Goal: Navigation & Orientation: Understand site structure

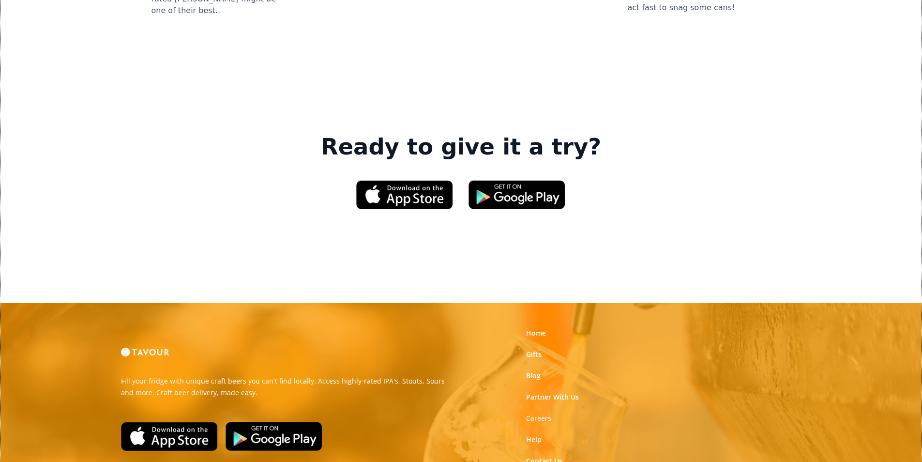
scroll to position [1465, 0]
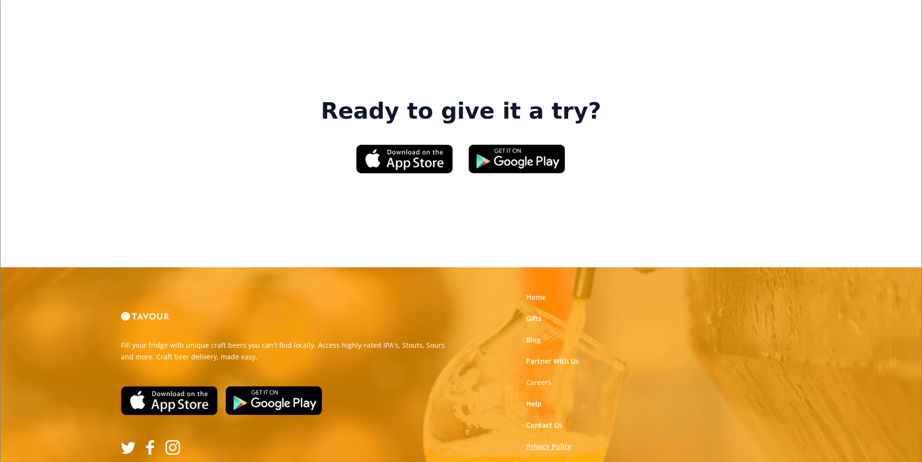
click at [535, 442] on link "Privacy Policy" at bounding box center [549, 447] width 46 height 10
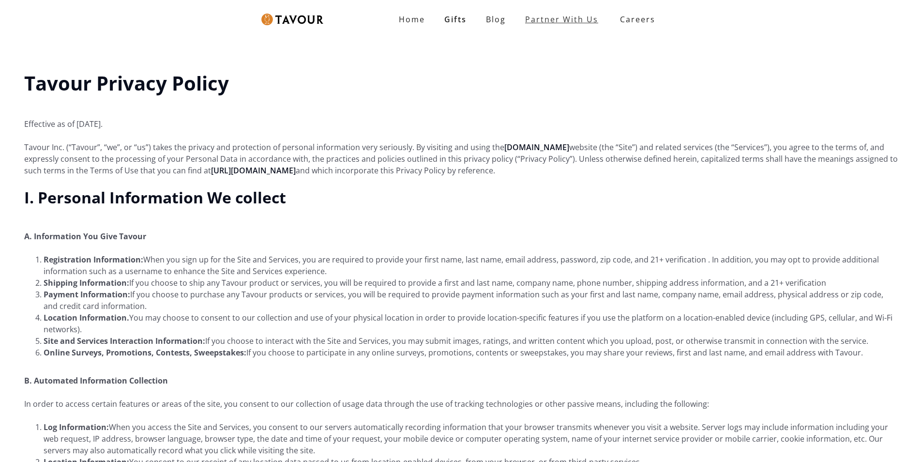
click at [531, 16] on link "Partner With Us" at bounding box center [562, 19] width 92 height 19
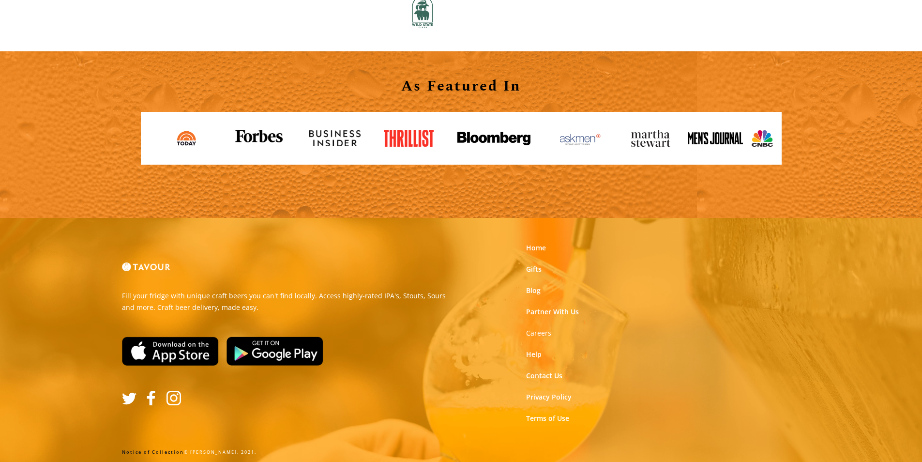
scroll to position [1069, 0]
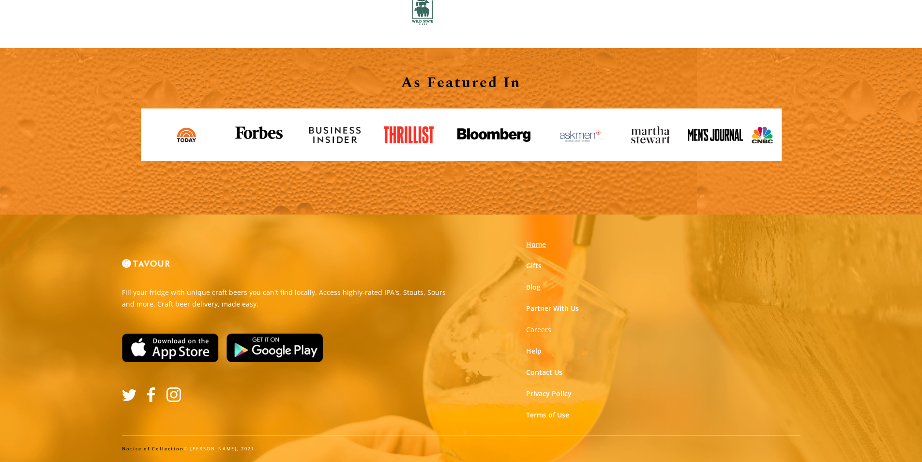
click at [543, 246] on link "Home" at bounding box center [536, 245] width 20 height 10
